Goal: Task Accomplishment & Management: Manage account settings

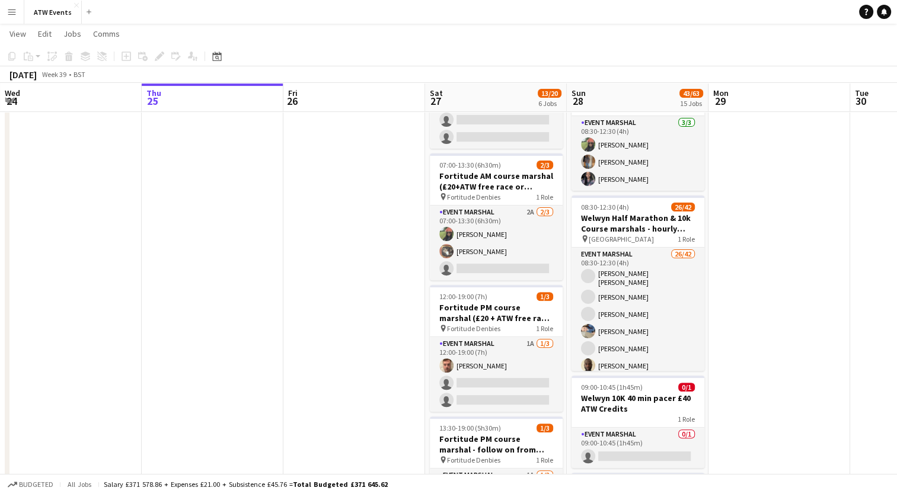
scroll to position [344, 0]
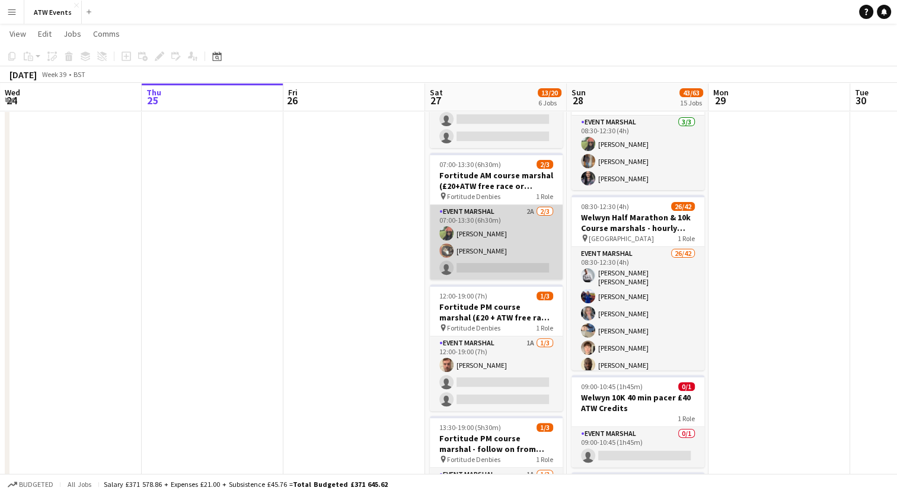
click at [534, 210] on app-card-role "Event Marshal 2A [DATE] 07:00-13:30 (6h30m) [PERSON_NAME] [PERSON_NAME] single-…" at bounding box center [496, 242] width 133 height 75
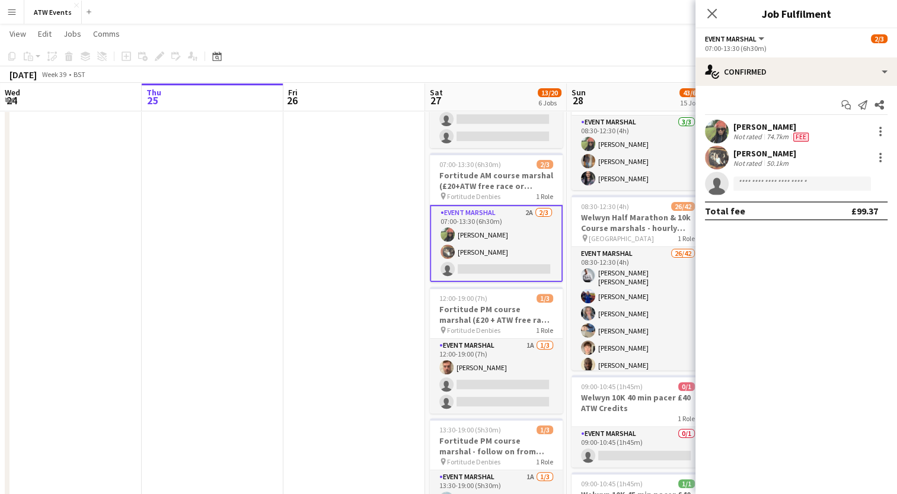
click at [749, 87] on div "Start chat Send notification Share [PERSON_NAME] Not rated 74.7km Fee [PERSON_N…" at bounding box center [795, 158] width 201 height 144
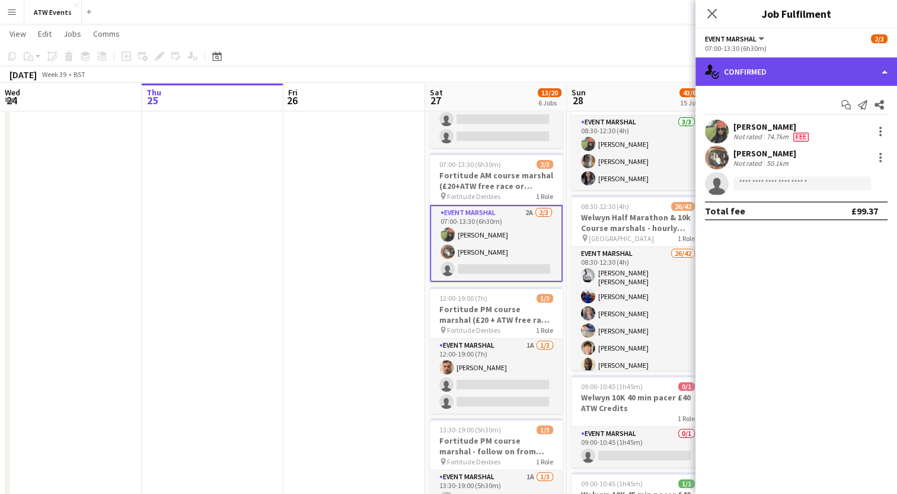
click at [744, 81] on div "single-neutral-actions-check-2 Confirmed" at bounding box center [795, 71] width 201 height 28
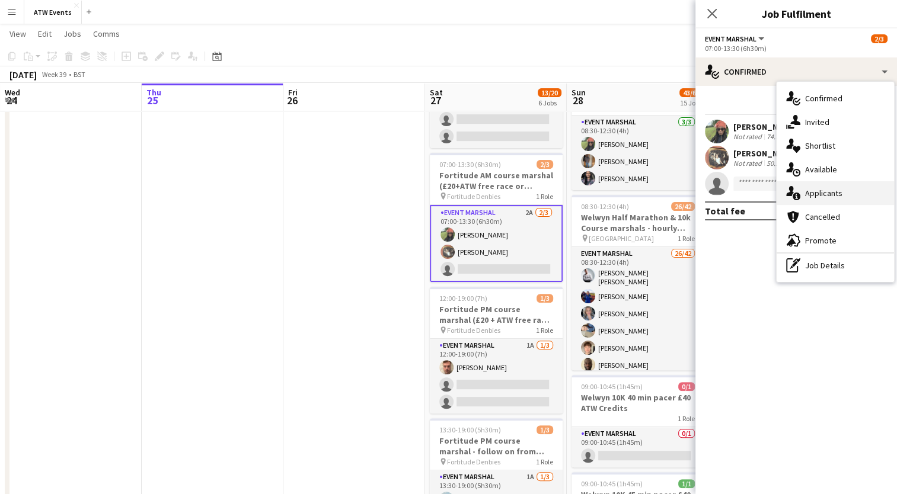
click at [829, 195] on span "Applicants" at bounding box center [823, 193] width 37 height 11
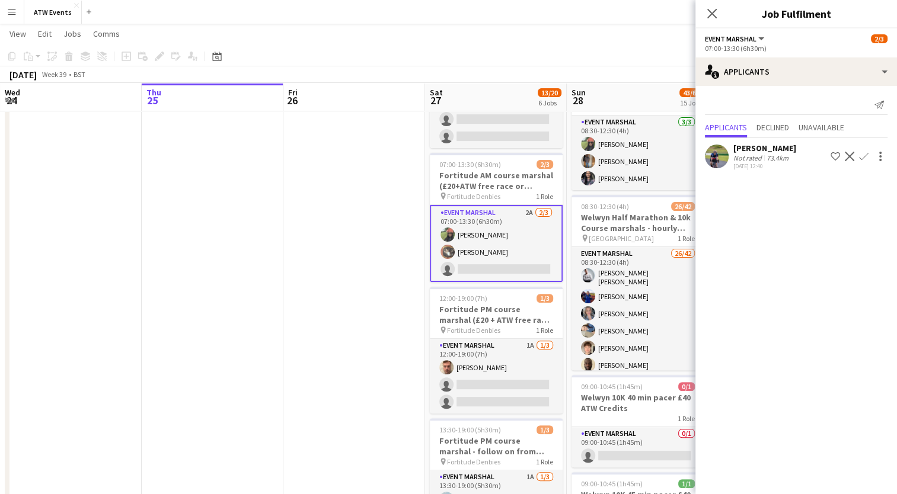
click at [863, 155] on app-icon "Confirm" at bounding box center [863, 156] width 9 height 9
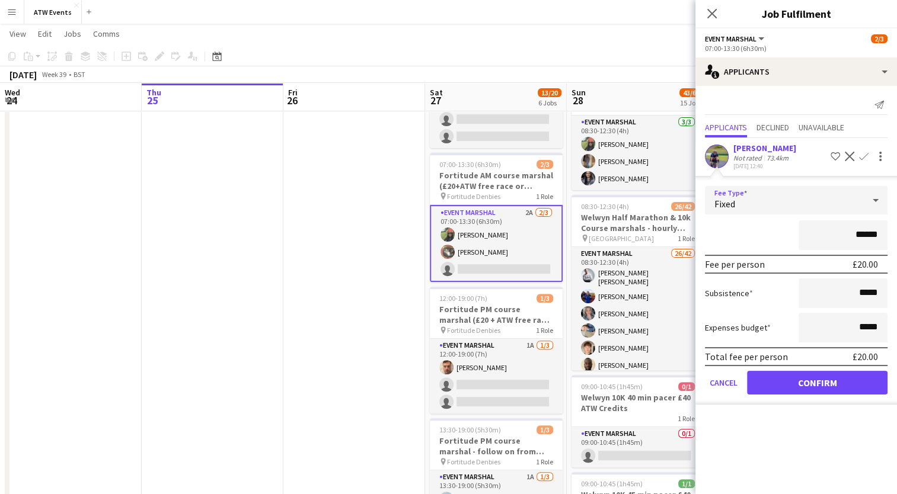
click at [761, 200] on div "Fixed" at bounding box center [784, 200] width 159 height 28
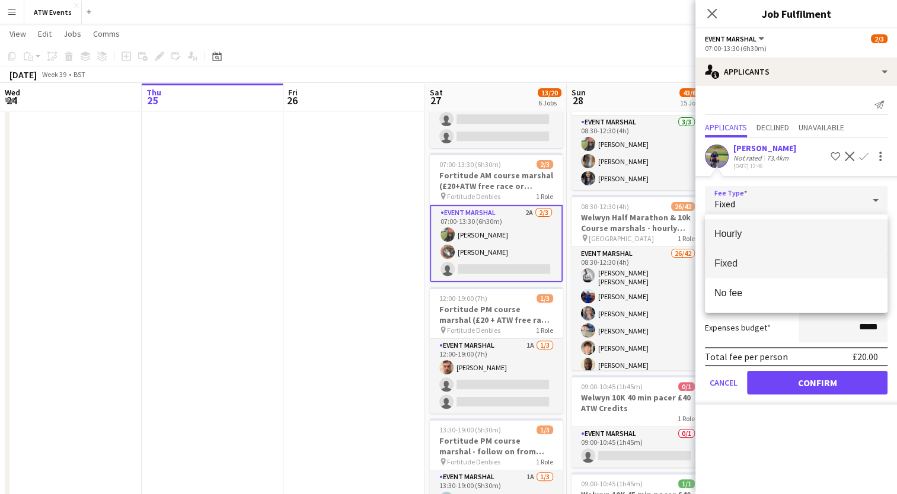
click at [730, 236] on span "Hourly" at bounding box center [796, 233] width 164 height 11
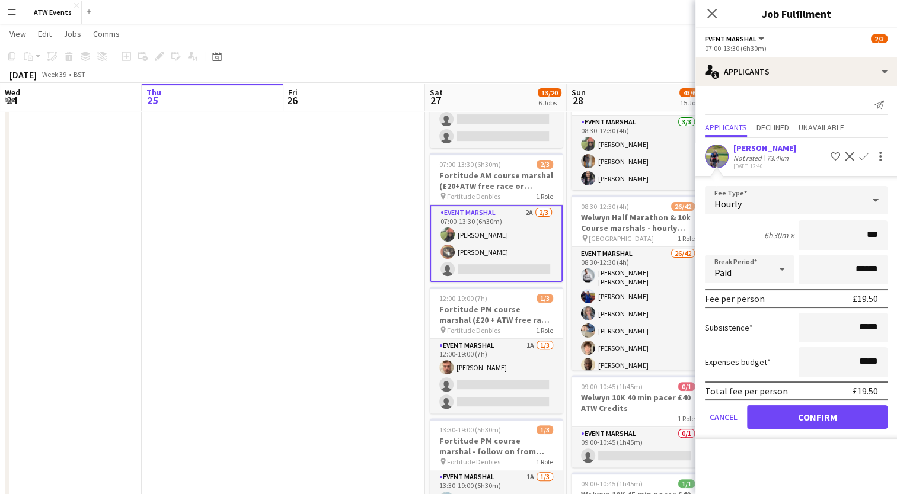
type input "**"
type input "******"
click at [804, 418] on button "Confirm" at bounding box center [817, 417] width 140 height 24
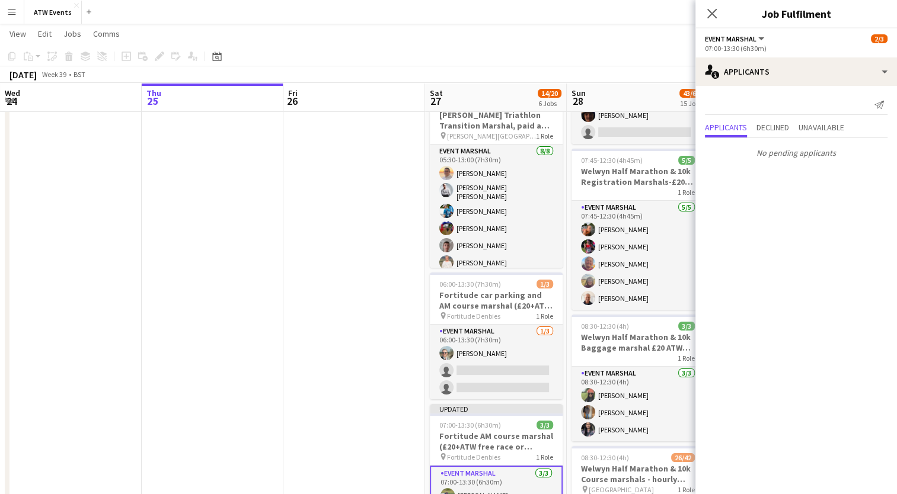
scroll to position [92, 0]
click at [709, 14] on icon "Close pop-in" at bounding box center [711, 13] width 11 height 11
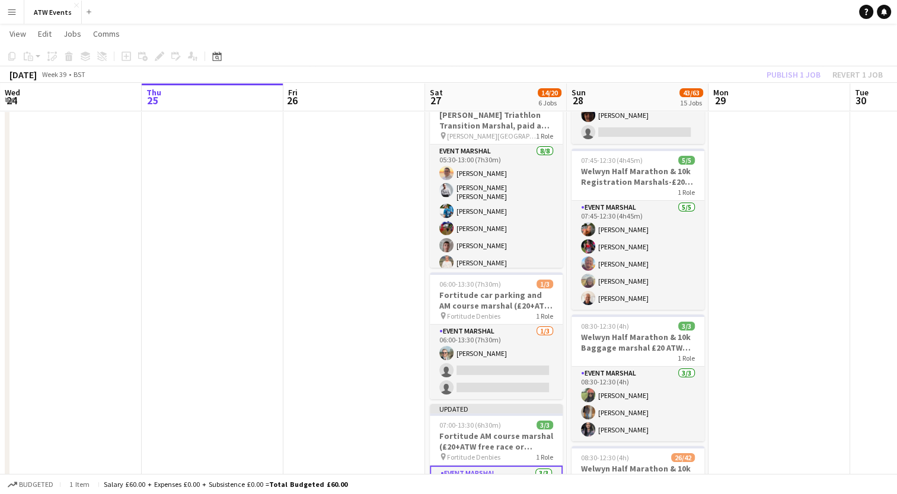
click at [777, 71] on div "Publish 1 job Revert 1 job" at bounding box center [824, 74] width 145 height 15
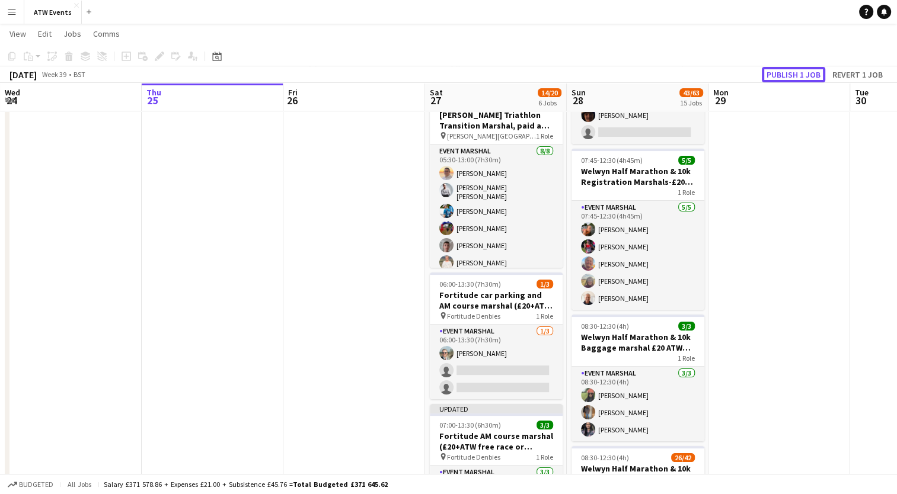
click at [777, 71] on button "Publish 1 job" at bounding box center [793, 74] width 63 height 15
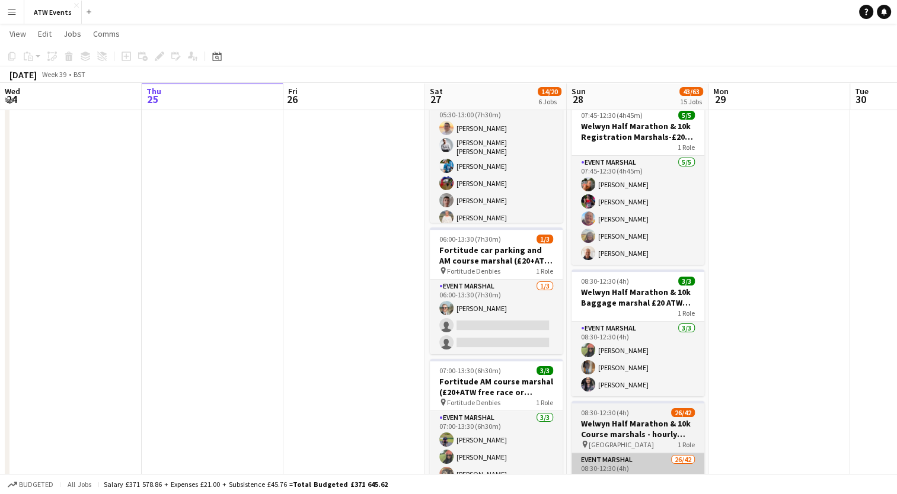
scroll to position [0, 0]
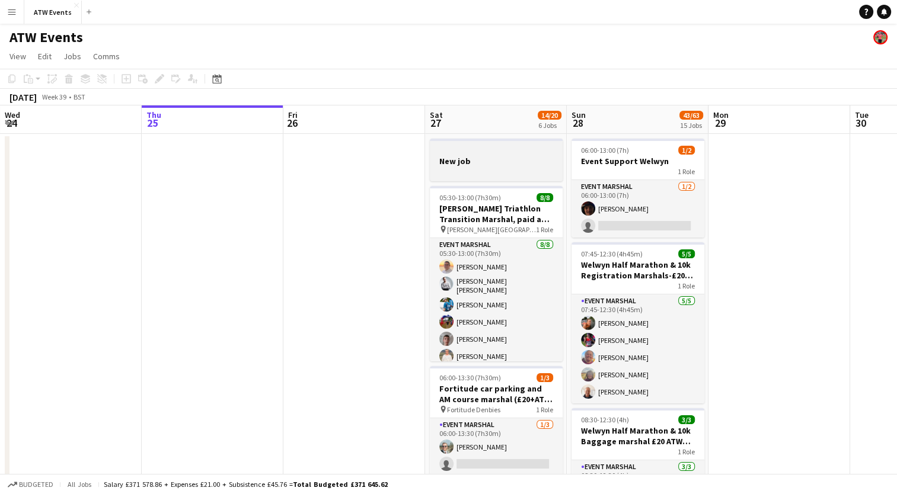
click at [492, 161] on h3 "New job" at bounding box center [496, 161] width 133 height 11
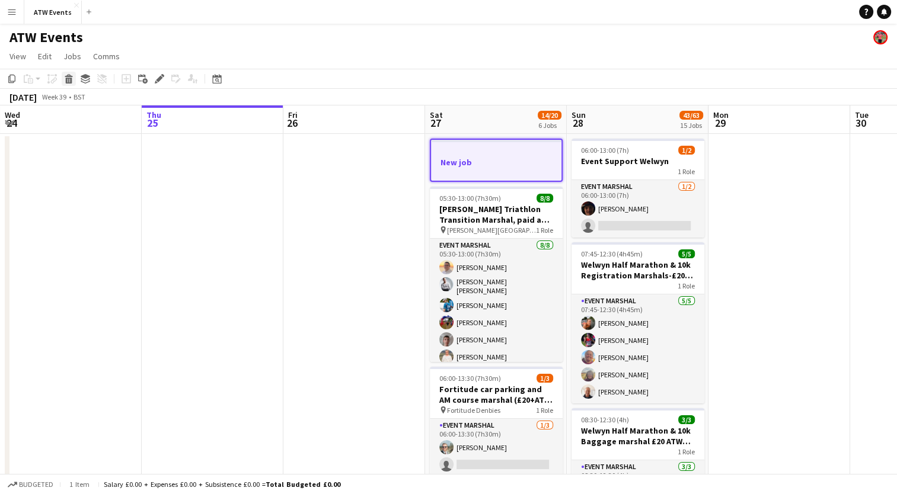
click at [64, 80] on icon "Delete" at bounding box center [68, 78] width 9 height 9
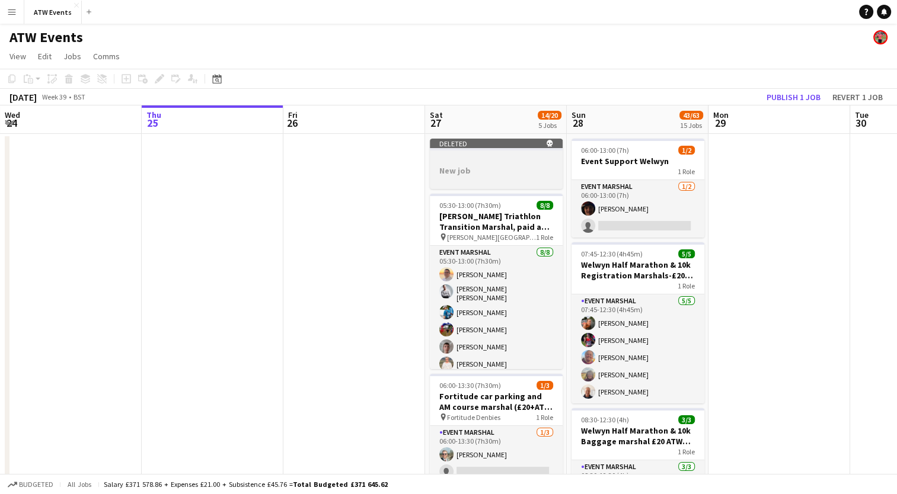
click at [486, 156] on div at bounding box center [496, 159] width 133 height 9
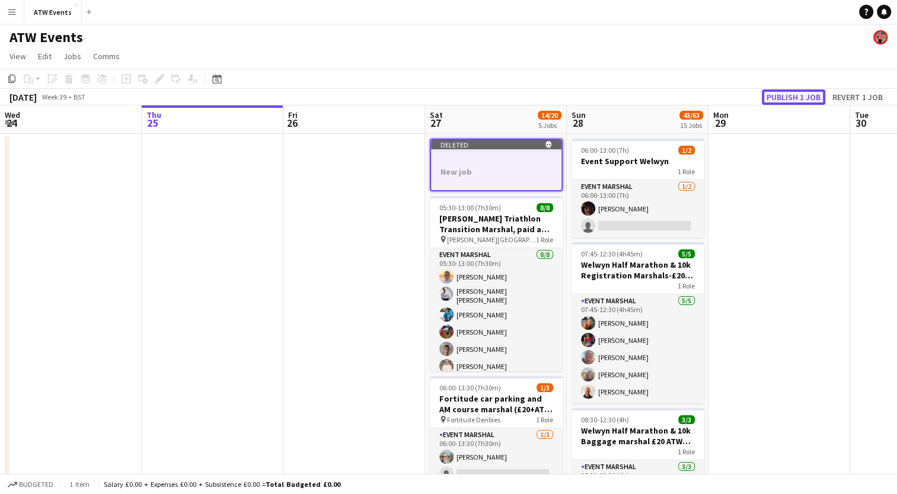
click at [791, 91] on button "Publish 1 job" at bounding box center [793, 96] width 63 height 15
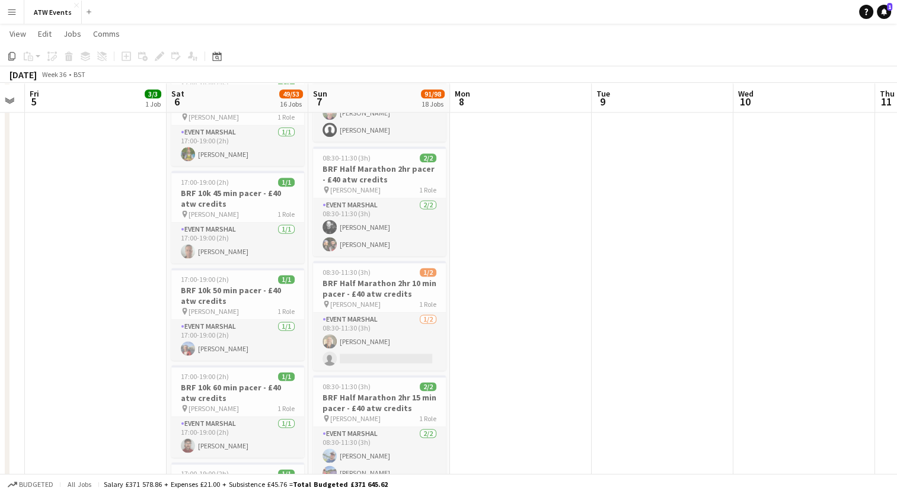
scroll to position [1550, 0]
click at [302, 343] on app-card-role "Event Marshal 1/1 17:00-19:00 (2h) David Goodman" at bounding box center [237, 339] width 133 height 40
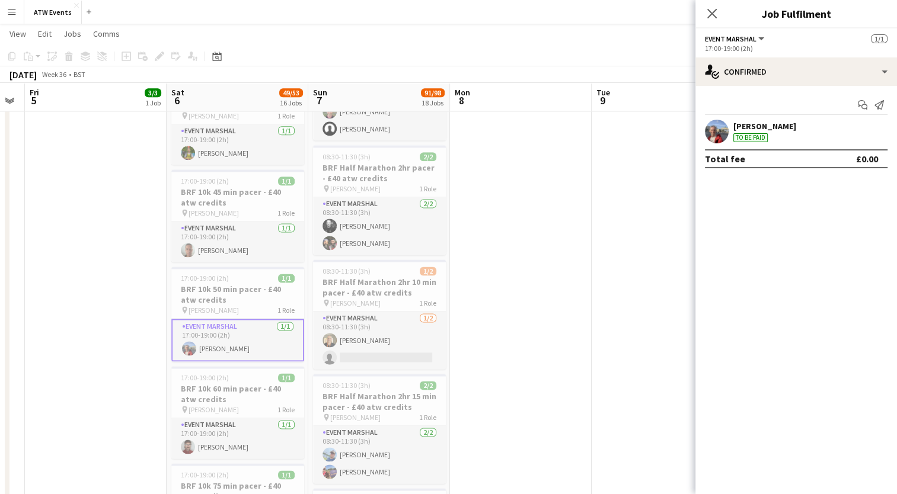
click at [302, 343] on app-card-role "Event Marshal 1/1 17:00-19:00 (2h) David Goodman" at bounding box center [237, 340] width 133 height 43
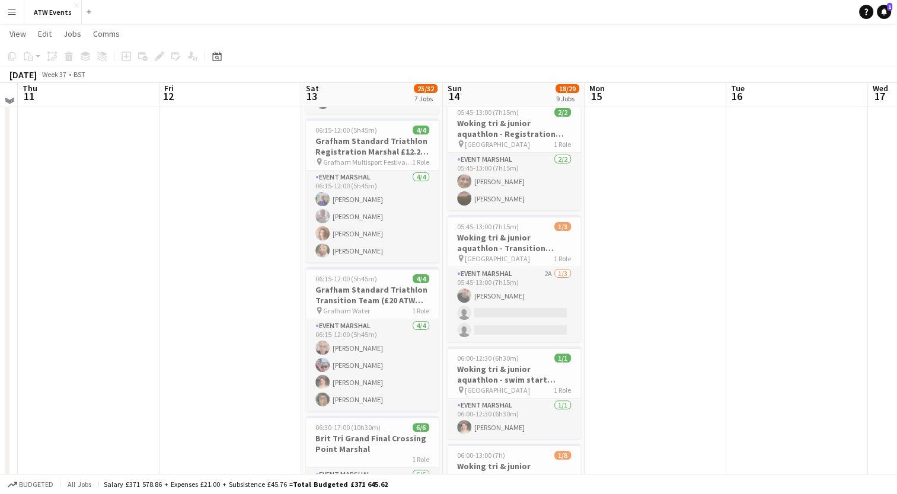
scroll to position [237, 0]
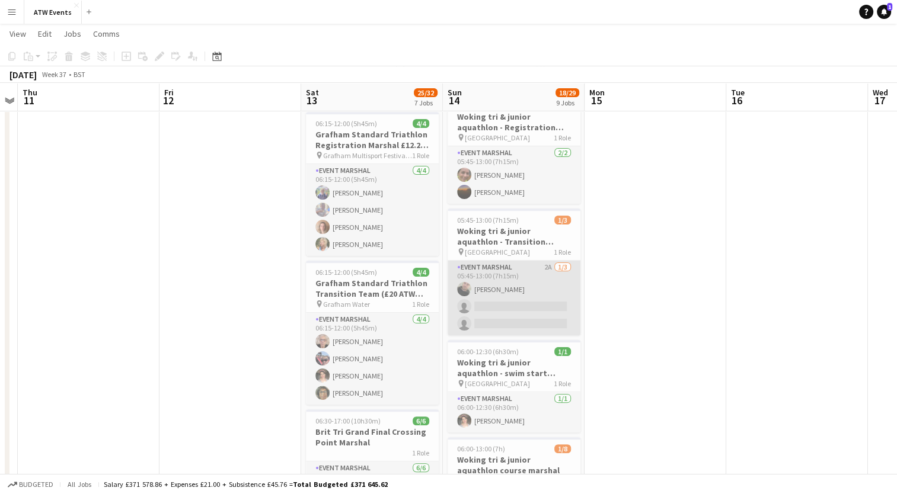
click at [549, 261] on app-card-role "Event Marshal 2A 1/3 05:45-13:00 (7h15m) Darren Thompson single-neutral-actions…" at bounding box center [513, 298] width 133 height 75
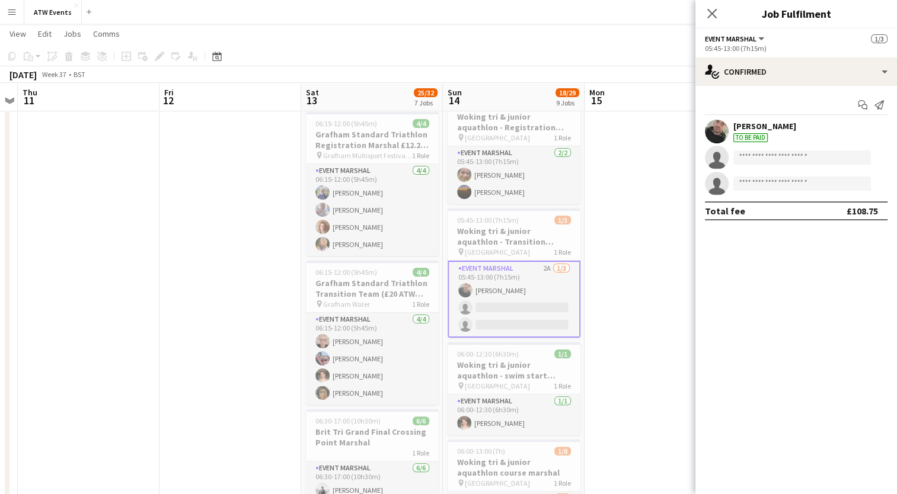
click at [545, 265] on app-card-role "Event Marshal 2A 1/3 05:45-13:00 (7h15m) Darren Thompson single-neutral-actions…" at bounding box center [513, 299] width 133 height 77
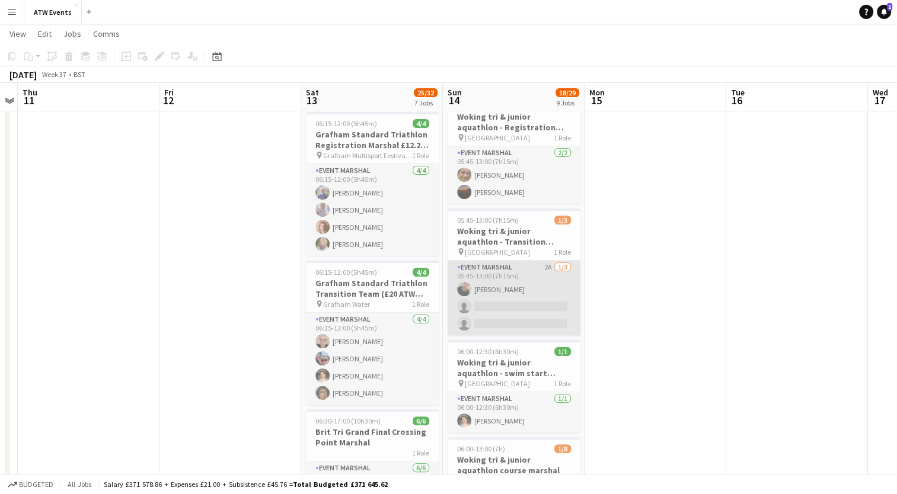
click at [545, 265] on app-card-role "Event Marshal 2A 1/3 05:45-13:00 (7h15m) Darren Thompson single-neutral-actions…" at bounding box center [513, 298] width 133 height 75
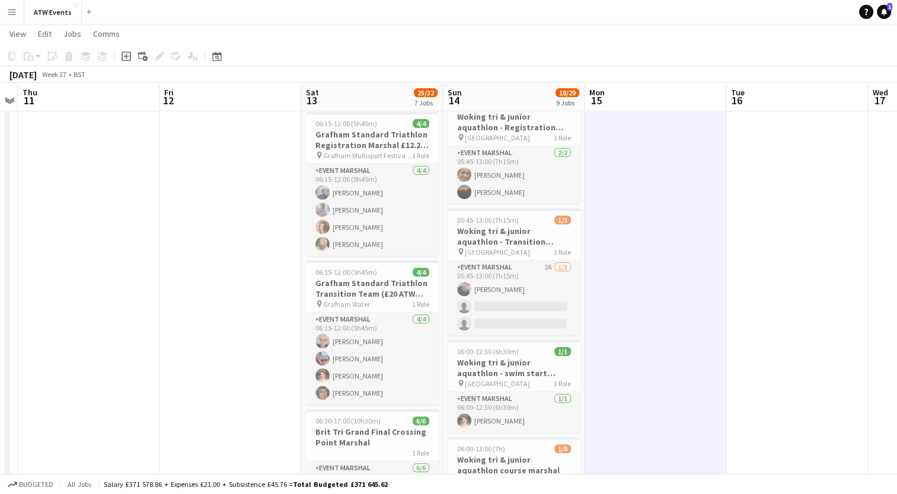
click at [616, 100] on app-board-header-date "Mon 15" at bounding box center [655, 97] width 142 height 28
click at [673, 89] on app-board-header-date "Mon 15" at bounding box center [655, 97] width 142 height 28
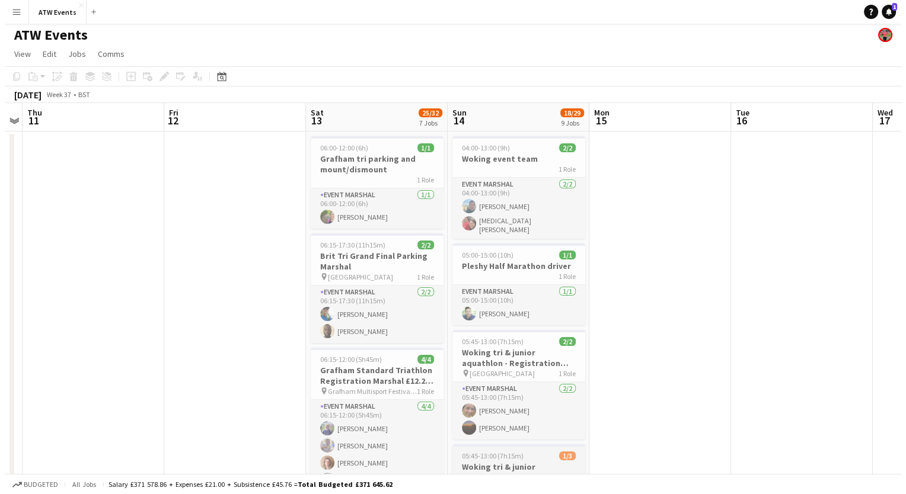
scroll to position [0, 0]
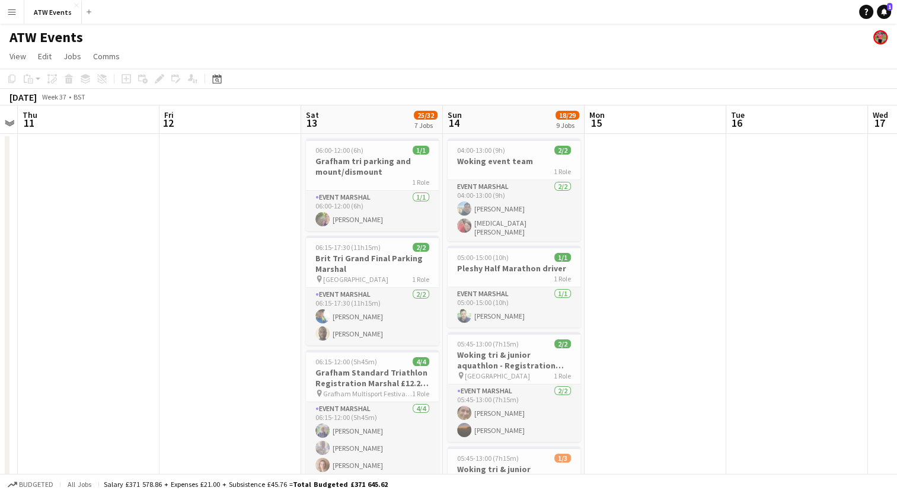
click at [10, 11] on app-icon "Menu" at bounding box center [11, 11] width 9 height 9
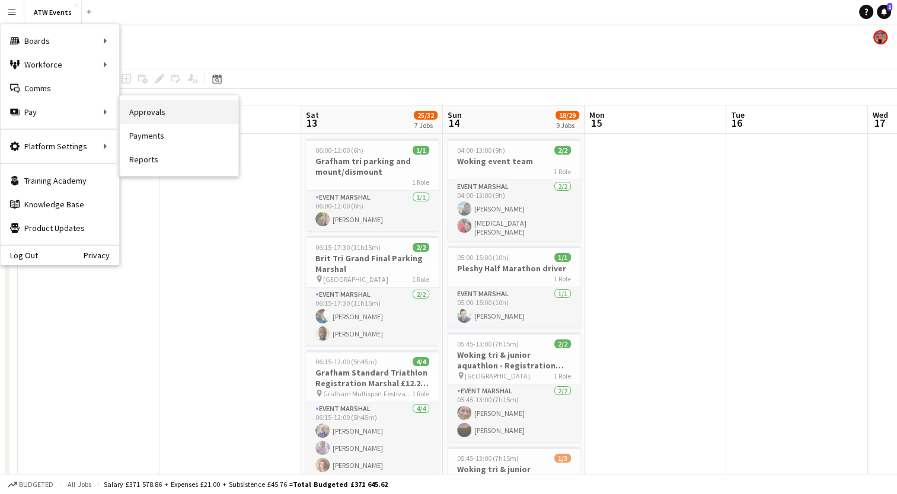
click at [132, 107] on link "Approvals" at bounding box center [179, 112] width 119 height 24
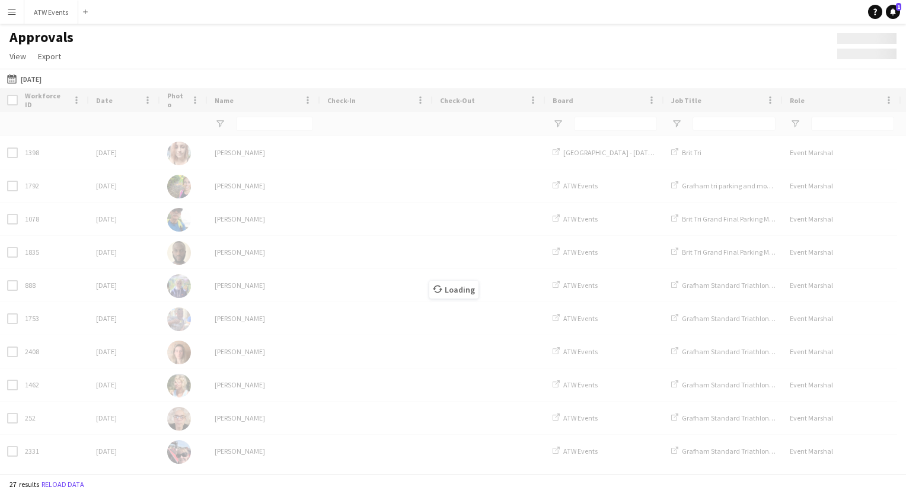
type input "**********"
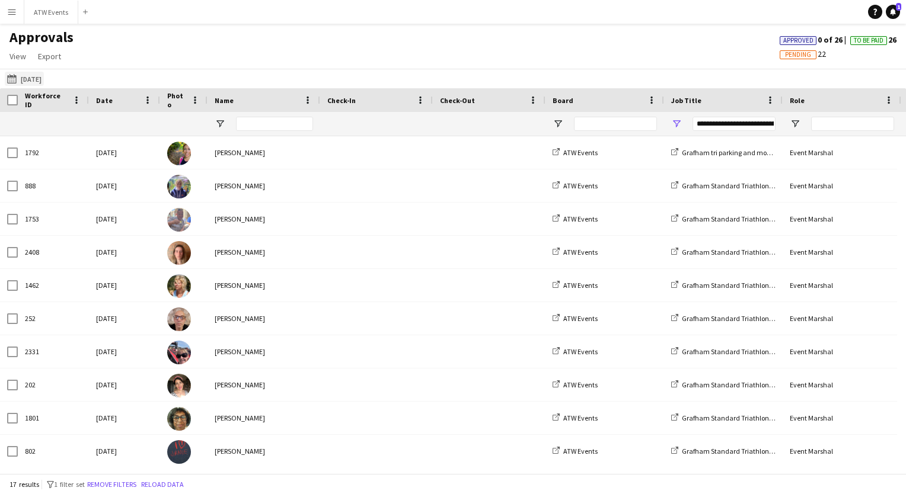
click at [43, 82] on button "13-09-2025 13-09-2025" at bounding box center [24, 79] width 39 height 14
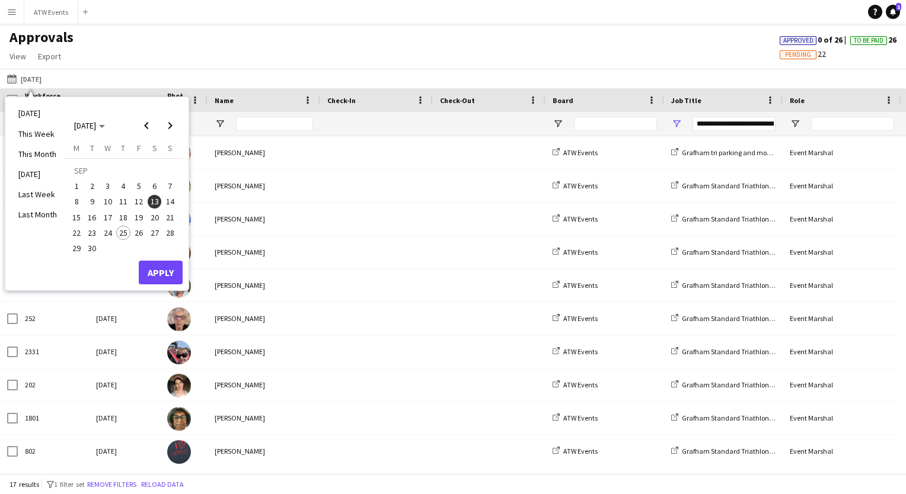
click at [84, 199] on button "9" at bounding box center [91, 201] width 15 height 15
click at [158, 268] on button "Apply" at bounding box center [161, 273] width 44 height 24
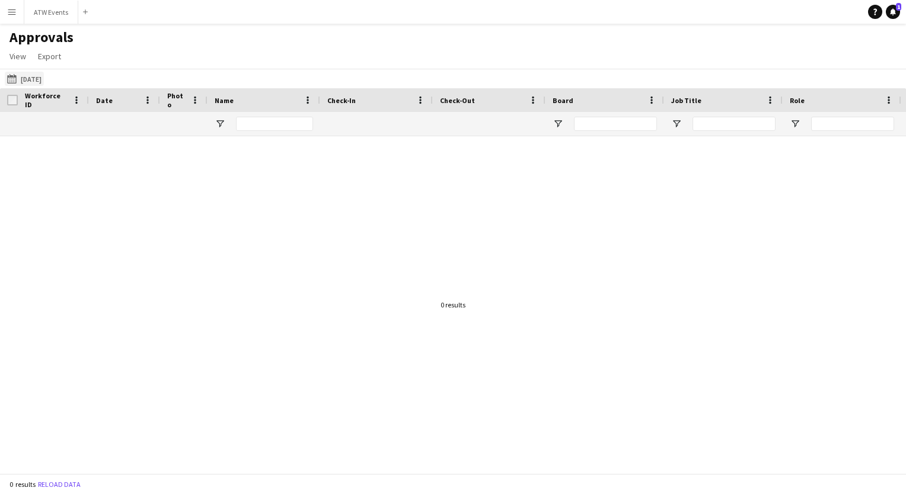
click at [27, 78] on button "13-09-2025 09-09-2025" at bounding box center [24, 79] width 39 height 14
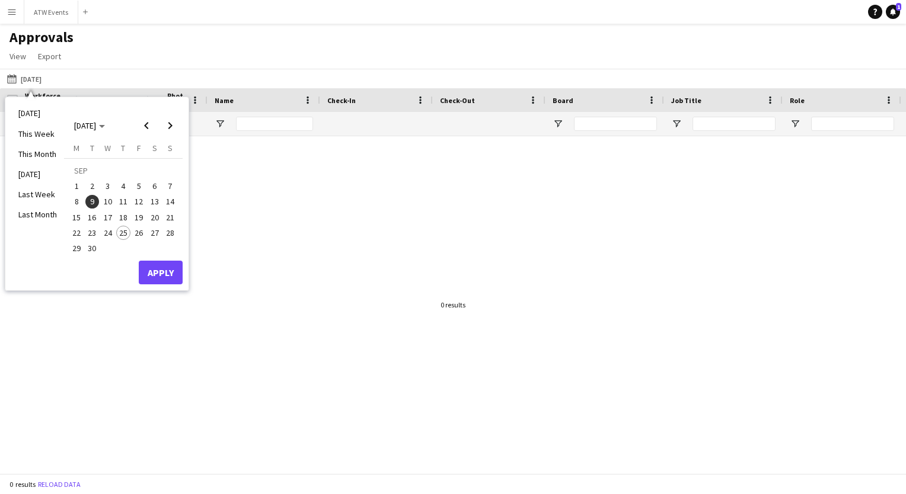
click at [168, 199] on span "14" at bounding box center [170, 202] width 14 height 14
click at [158, 274] on button "Apply" at bounding box center [161, 273] width 44 height 24
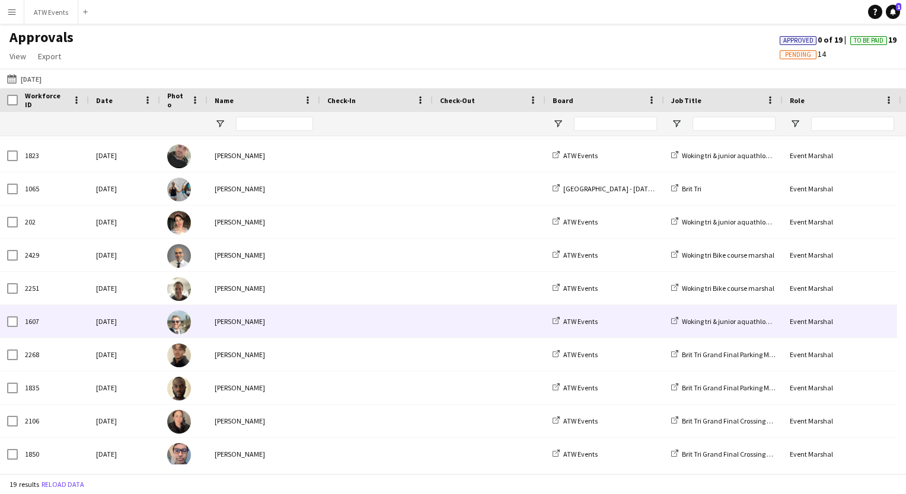
scroll to position [161, 0]
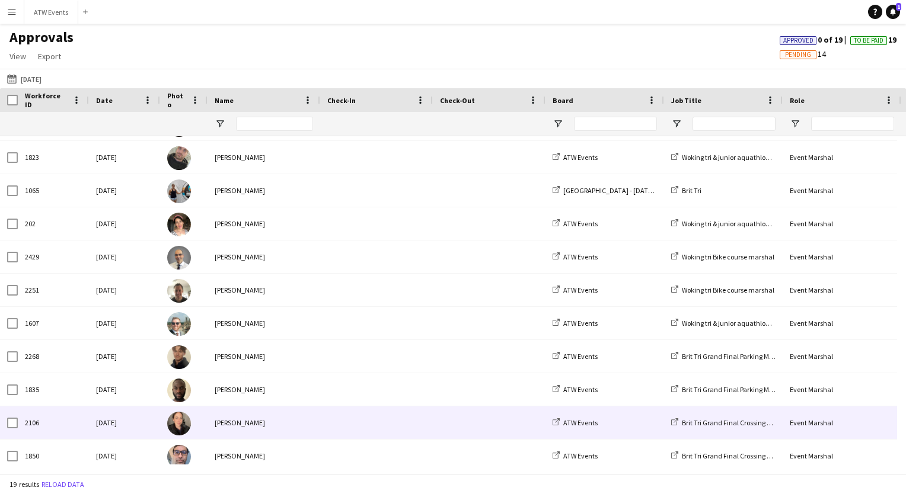
click at [260, 426] on div "[PERSON_NAME]" at bounding box center [263, 423] width 113 height 33
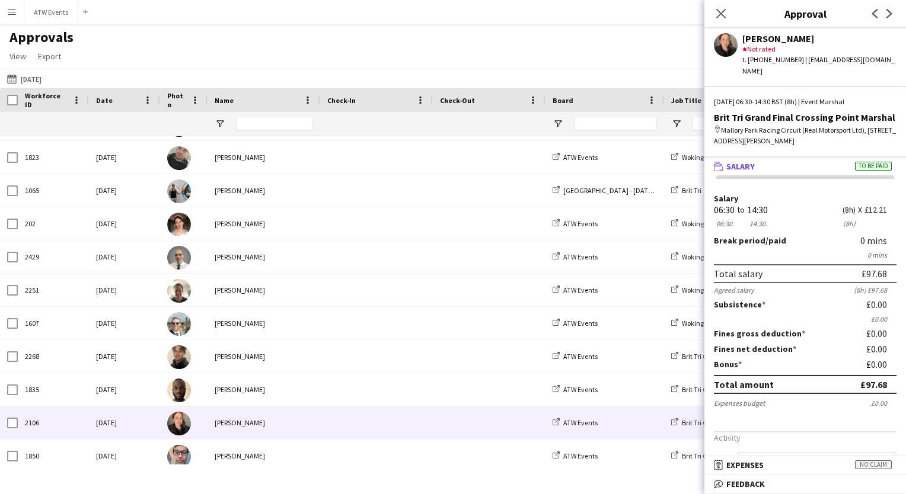
scroll to position [114, 0]
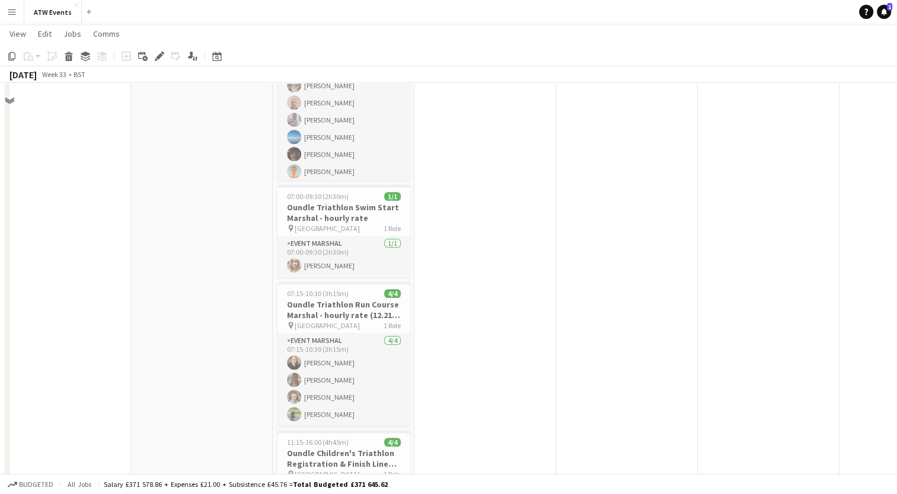
scroll to position [538, 0]
click at [10, 14] on app-icon "Menu" at bounding box center [11, 11] width 9 height 9
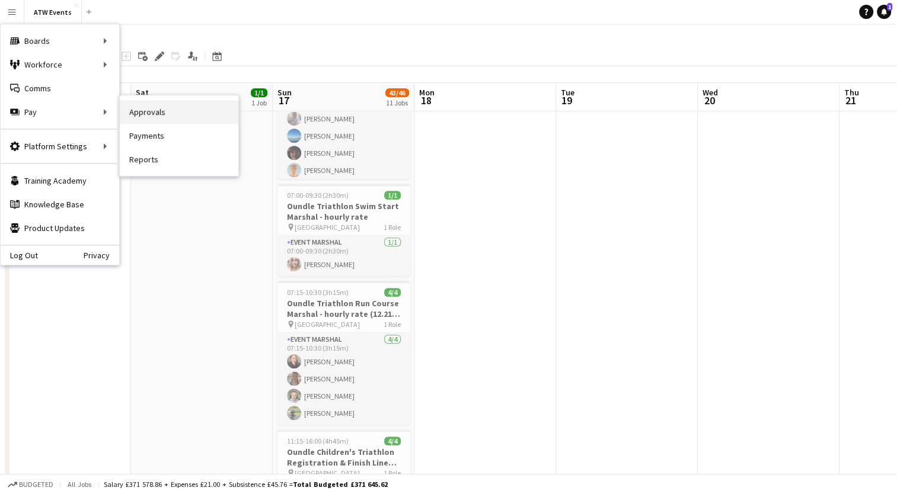
click at [149, 114] on link "Approvals" at bounding box center [179, 112] width 119 height 24
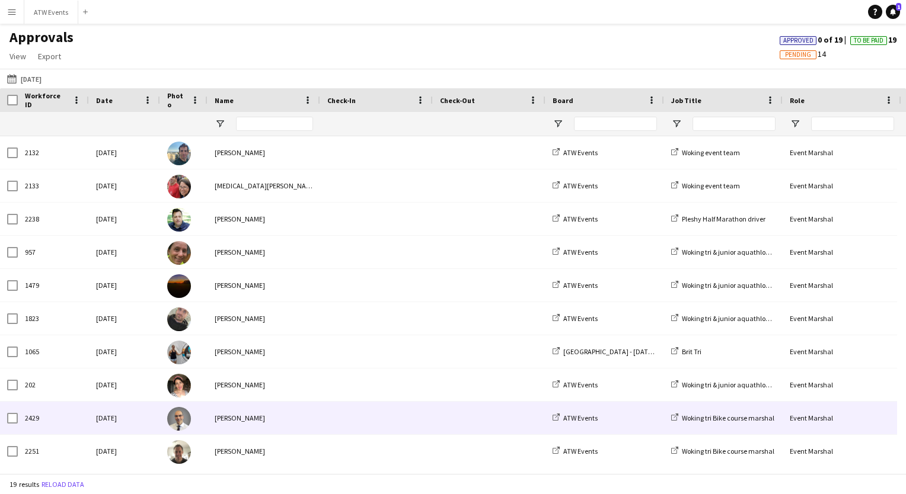
scroll to position [302, 0]
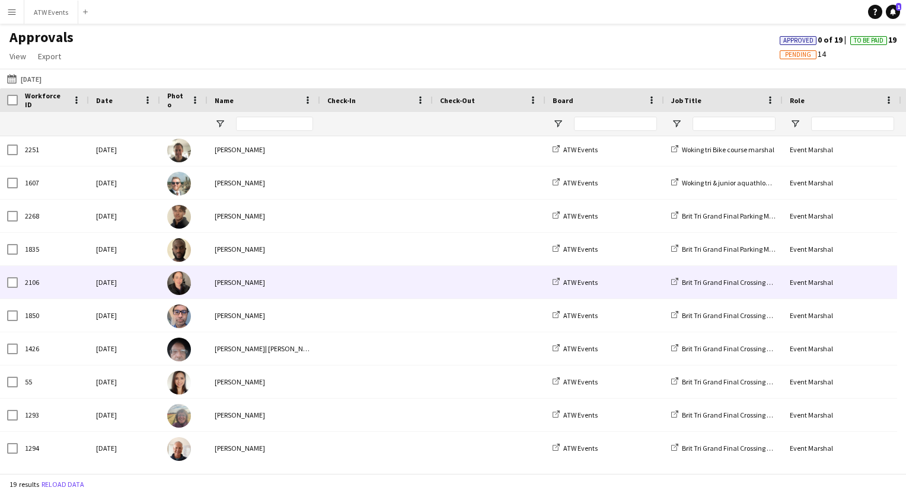
click at [249, 290] on div "[PERSON_NAME]" at bounding box center [263, 282] width 113 height 33
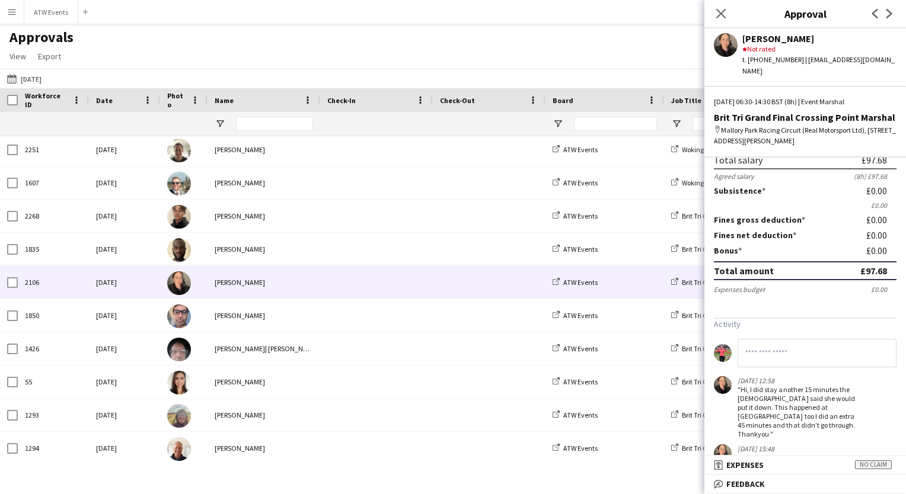
scroll to position [114, 0]
click at [24, 74] on button "[DATE] [DATE]" at bounding box center [24, 79] width 39 height 14
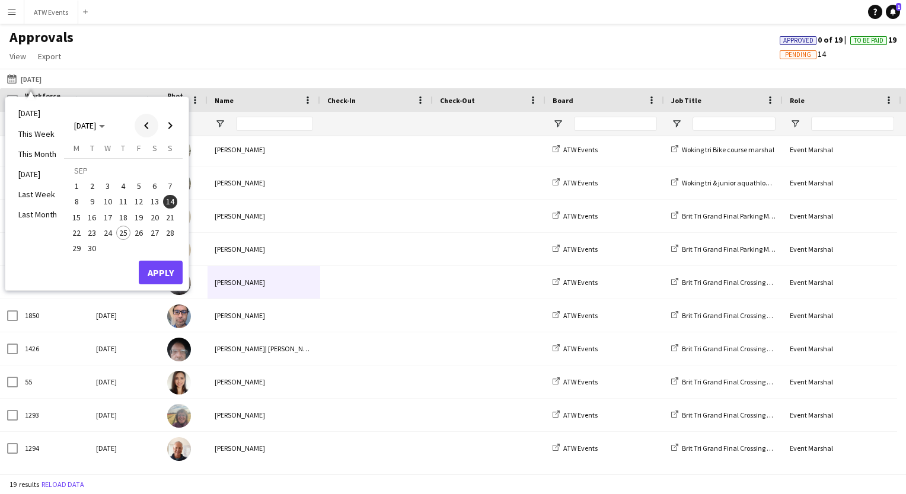
click at [144, 116] on span "Previous month" at bounding box center [147, 126] width 24 height 24
click at [166, 199] on span "17" at bounding box center [170, 205] width 14 height 14
click at [152, 261] on button "Apply" at bounding box center [161, 260] width 44 height 24
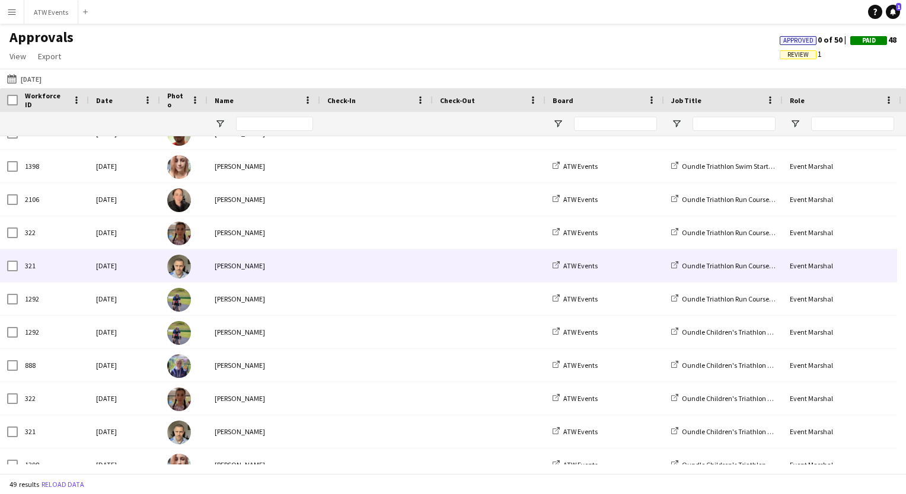
scroll to position [617, 0]
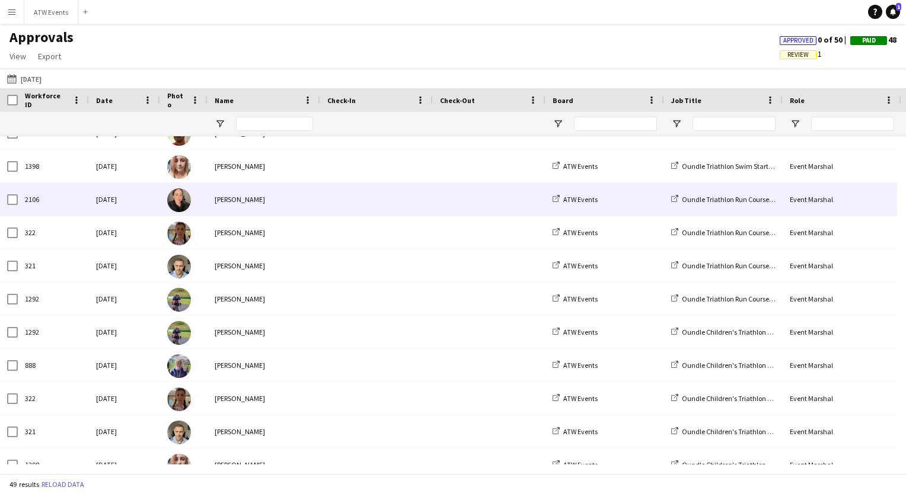
click at [235, 191] on div "[PERSON_NAME]" at bounding box center [263, 199] width 113 height 33
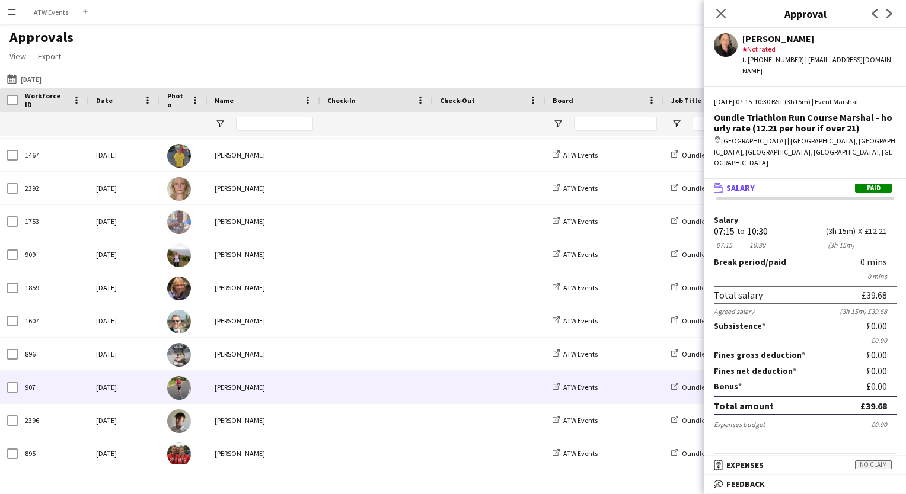
scroll to position [0, 0]
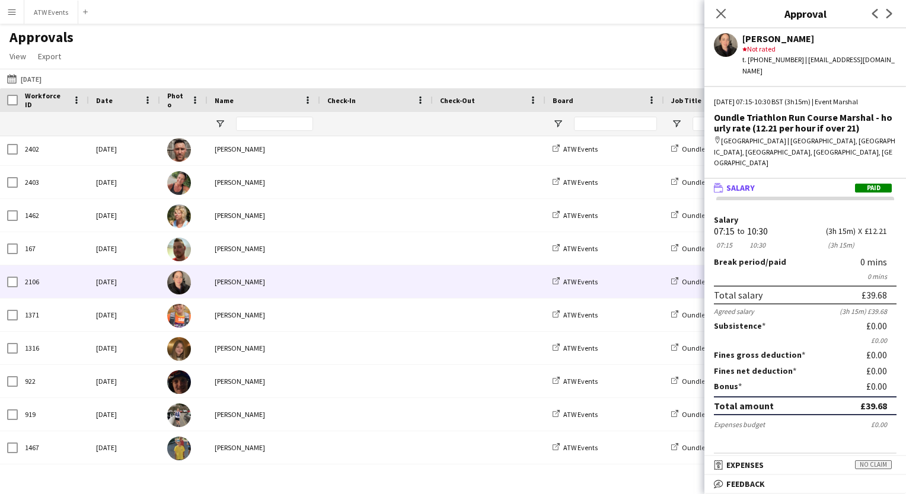
click at [237, 292] on div "[PERSON_NAME]" at bounding box center [263, 281] width 113 height 33
click at [47, 12] on button "ATW Events Close" at bounding box center [51, 12] width 54 height 23
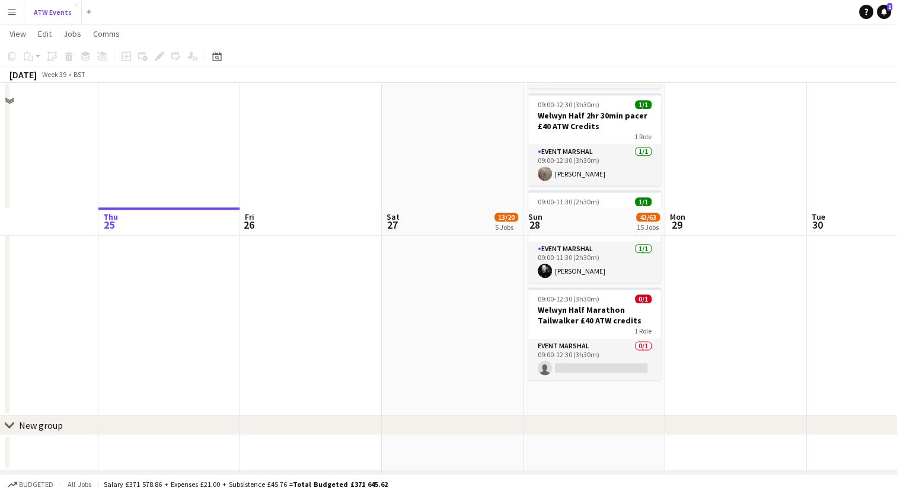
scroll to position [1527, 0]
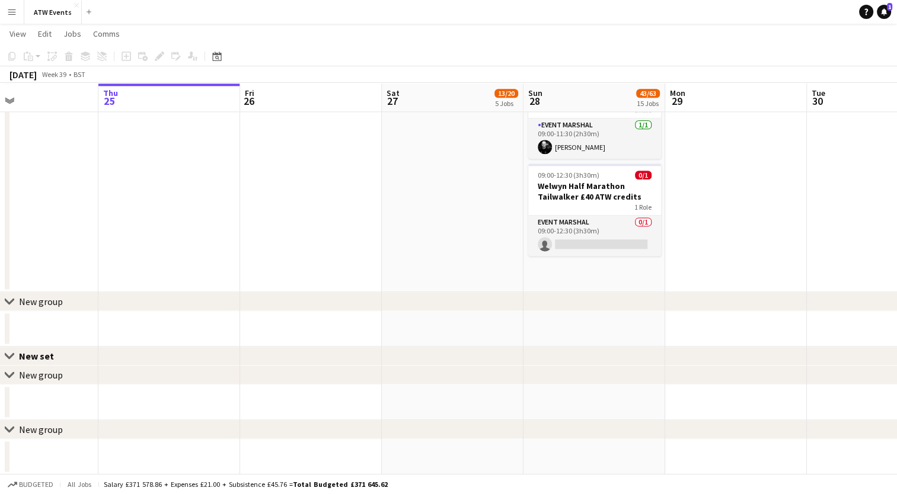
click at [395, 302] on div "chevron-right New group" at bounding box center [448, 301] width 897 height 19
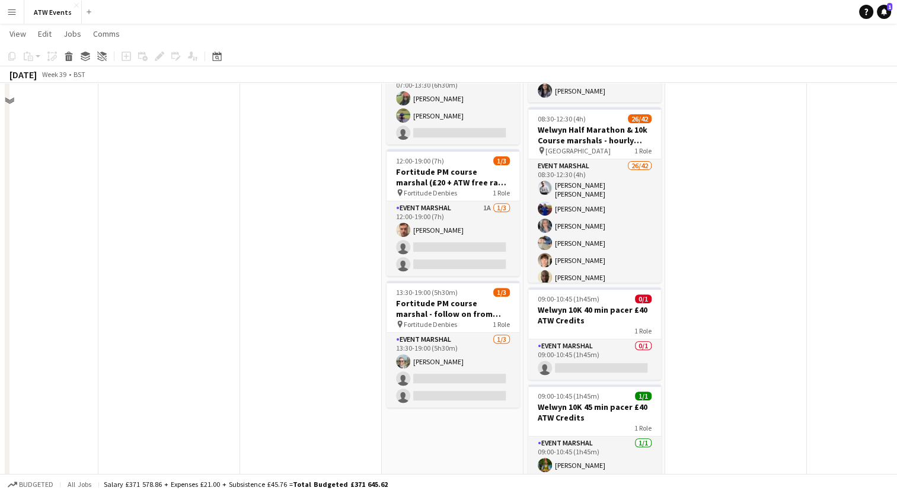
scroll to position [354, 0]
